Goal: Task Accomplishment & Management: Manage account settings

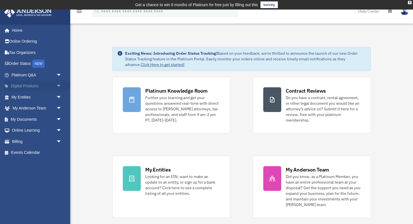
click at [58, 85] on span "arrow_drop_down" at bounding box center [61, 87] width 11 height 12
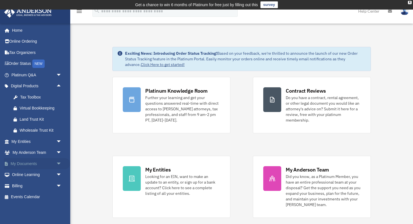
click at [59, 163] on span "arrow_drop_down" at bounding box center [61, 164] width 11 height 12
click at [26, 175] on link "Box" at bounding box center [39, 174] width 62 height 11
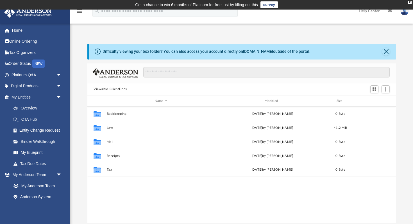
scroll to position [128, 308]
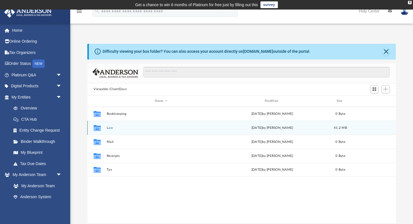
click at [111, 126] on button "Law" at bounding box center [161, 128] width 109 height 4
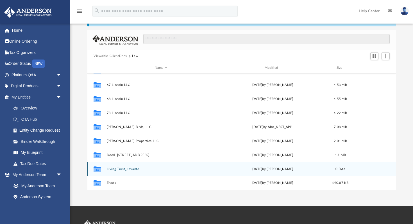
scroll to position [35, 0]
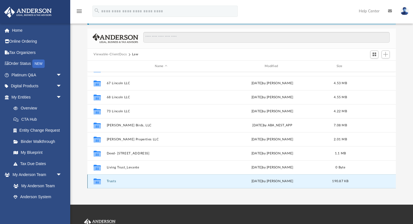
click at [110, 182] on button "Trusts" at bounding box center [161, 182] width 109 height 4
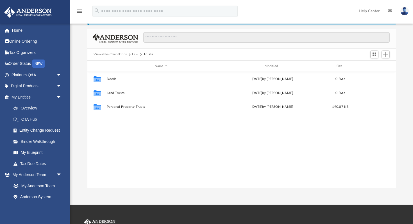
scroll to position [0, 0]
click at [386, 54] on span "Add" at bounding box center [385, 54] width 5 height 5
click at [372, 75] on li "New Folder" at bounding box center [378, 74] width 18 height 6
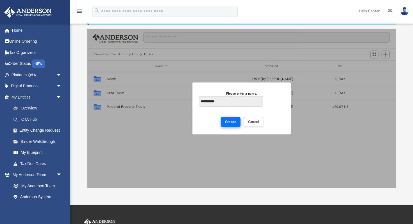
type input "**********"
click at [230, 121] on span "Create" at bounding box center [231, 121] width 12 height 3
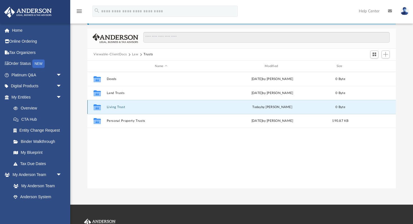
click at [116, 106] on button "Living Trust" at bounding box center [161, 107] width 109 height 4
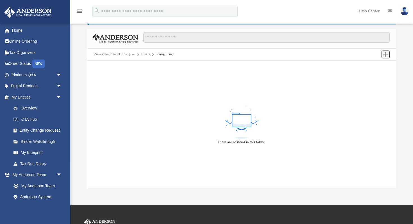
click at [383, 53] on span "Add" at bounding box center [385, 54] width 5 height 5
click at [375, 65] on li "Upload" at bounding box center [378, 66] width 18 height 6
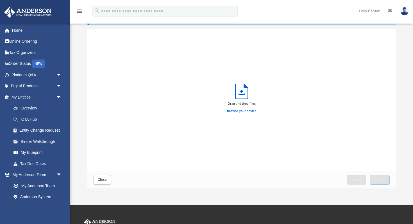
scroll to position [142, 308]
click at [241, 92] on icon "Upload" at bounding box center [241, 91] width 12 height 15
click at [238, 113] on label "Browse your device" at bounding box center [241, 111] width 29 height 5
click at [0, 0] on input "Browse your device" at bounding box center [0, 0] width 0 height 0
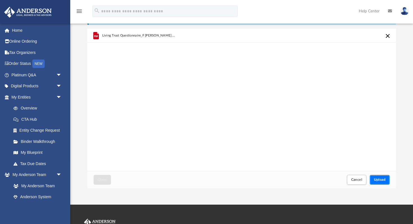
click at [378, 178] on span "Upload" at bounding box center [380, 179] width 12 height 3
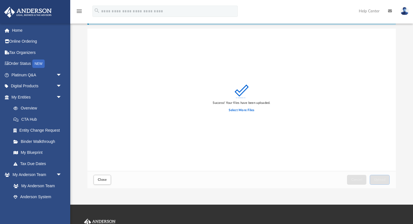
scroll to position [0, 0]
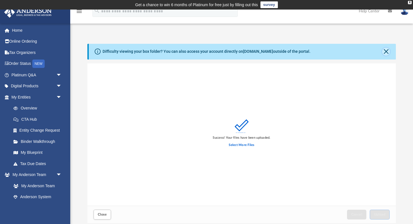
click at [387, 52] on button "Close" at bounding box center [386, 52] width 8 height 8
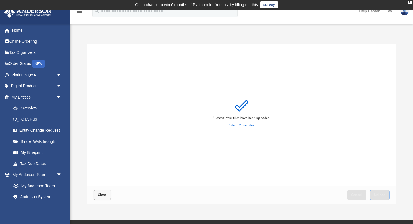
click at [105, 195] on span "Close" at bounding box center [102, 194] width 9 height 3
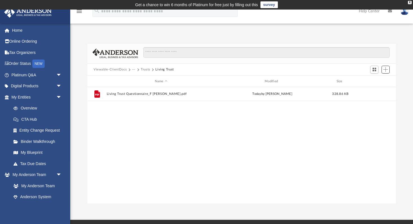
scroll to position [128, 308]
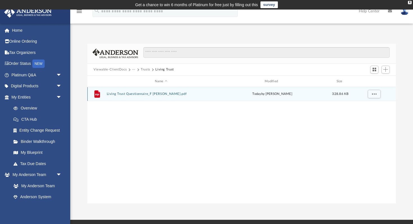
click at [146, 93] on button "Living Trust Questionnaire_F Davila.pdf" at bounding box center [161, 94] width 109 height 4
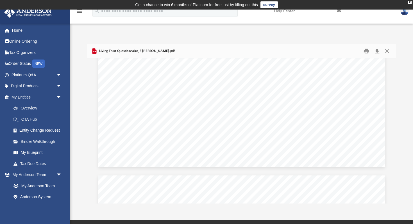
scroll to position [622, 0]
